Goal: Entertainment & Leisure: Consume media (video, audio)

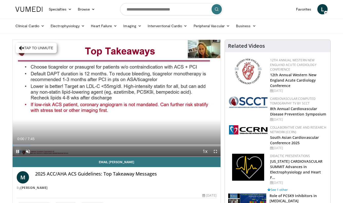
click at [16, 152] on span "Video Player" at bounding box center [18, 151] width 10 height 10
click at [19, 152] on span "Video Player" at bounding box center [18, 151] width 10 height 10
click at [32, 151] on span "Video Player" at bounding box center [28, 151] width 10 height 10
drag, startPoint x: 40, startPoint y: 153, endPoint x: 36, endPoint y: 153, distance: 3.1
click at [36, 153] on div "12%" at bounding box center [42, 151] width 18 height 10
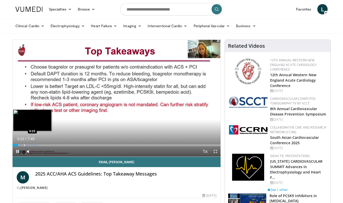
click at [25, 144] on div "Loaded : 12.78% 0:12 0:25" at bounding box center [117, 144] width 208 height 5
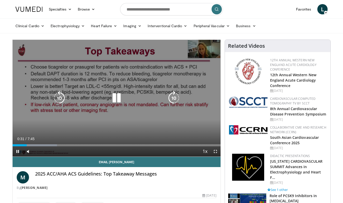
click at [113, 95] on icon "Video Player" at bounding box center [116, 98] width 14 height 14
